Goal: Transaction & Acquisition: Book appointment/travel/reservation

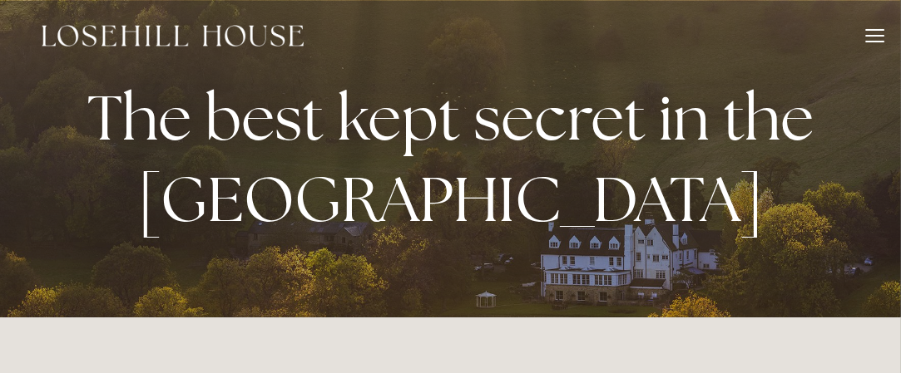
click at [876, 35] on div at bounding box center [875, 36] width 18 height 2
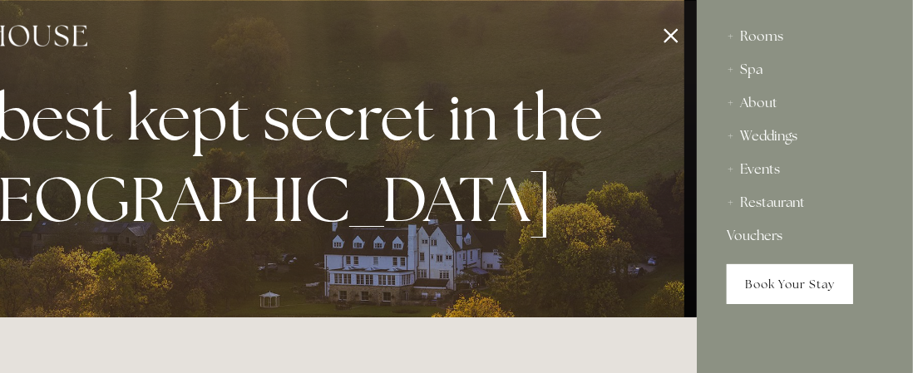
click at [758, 295] on link "Book Your Stay" at bounding box center [790, 284] width 126 height 40
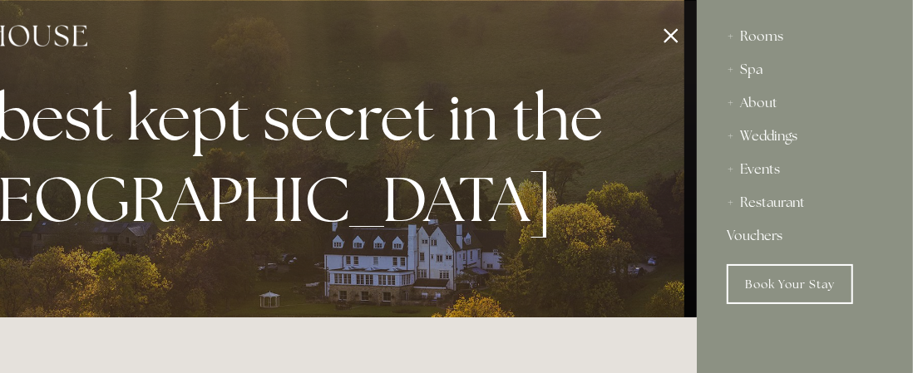
click at [679, 46] on div at bounding box center [240, 186] width 913 height 373
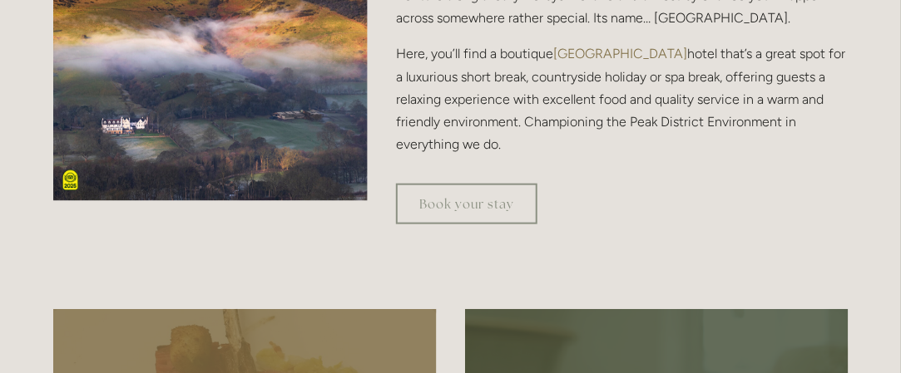
scroll to position [610, 0]
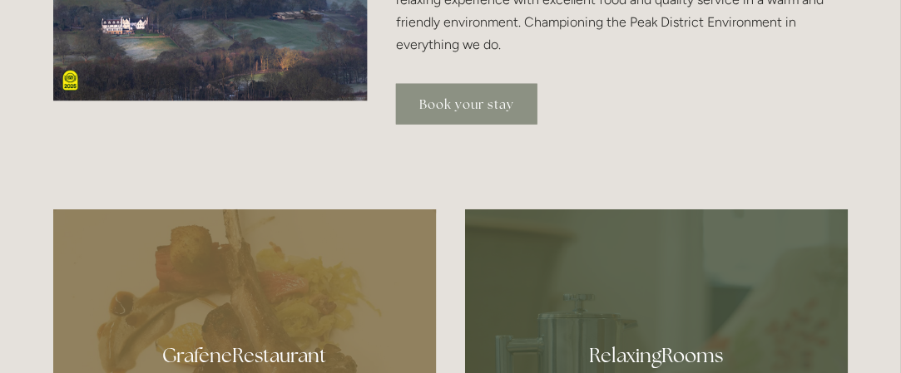
click at [476, 90] on link "Book your stay" at bounding box center [466, 104] width 141 height 41
